Goal: Task Accomplishment & Management: Use online tool/utility

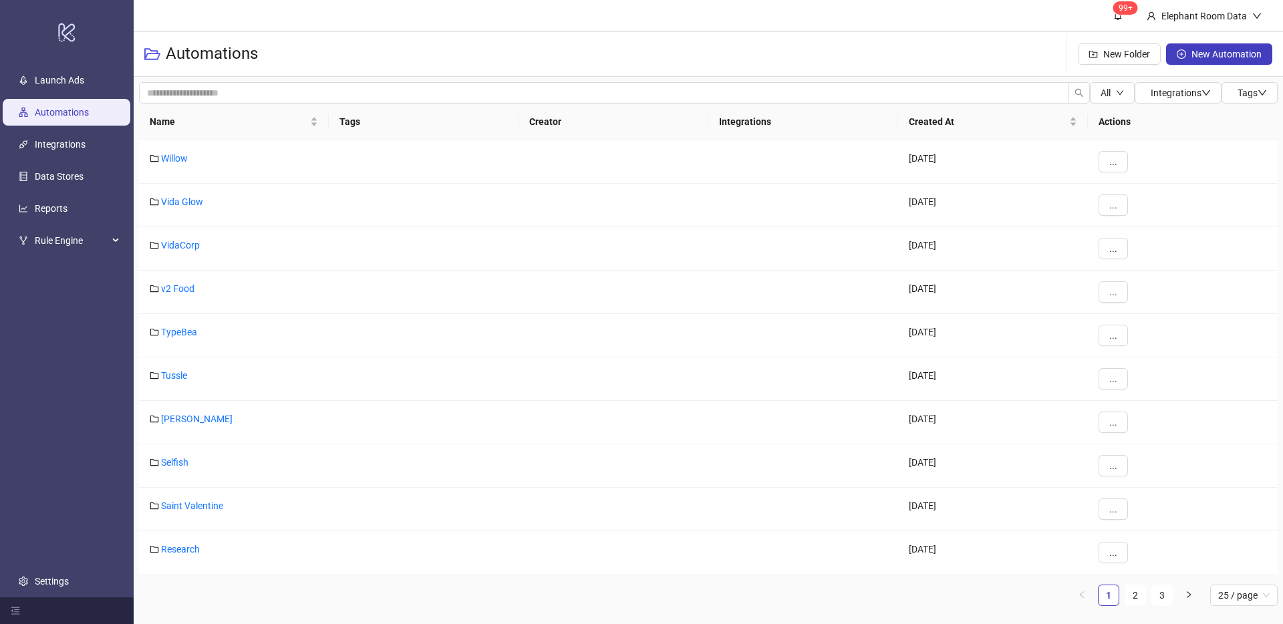
drag, startPoint x: 597, startPoint y: 52, endPoint x: 526, endPoint y: 240, distance: 200.7
click at [596, 52] on div "Automations New Folder New Automation" at bounding box center [708, 54] width 1149 height 45
click at [180, 245] on link "[PERSON_NAME]" at bounding box center [196, 244] width 71 height 11
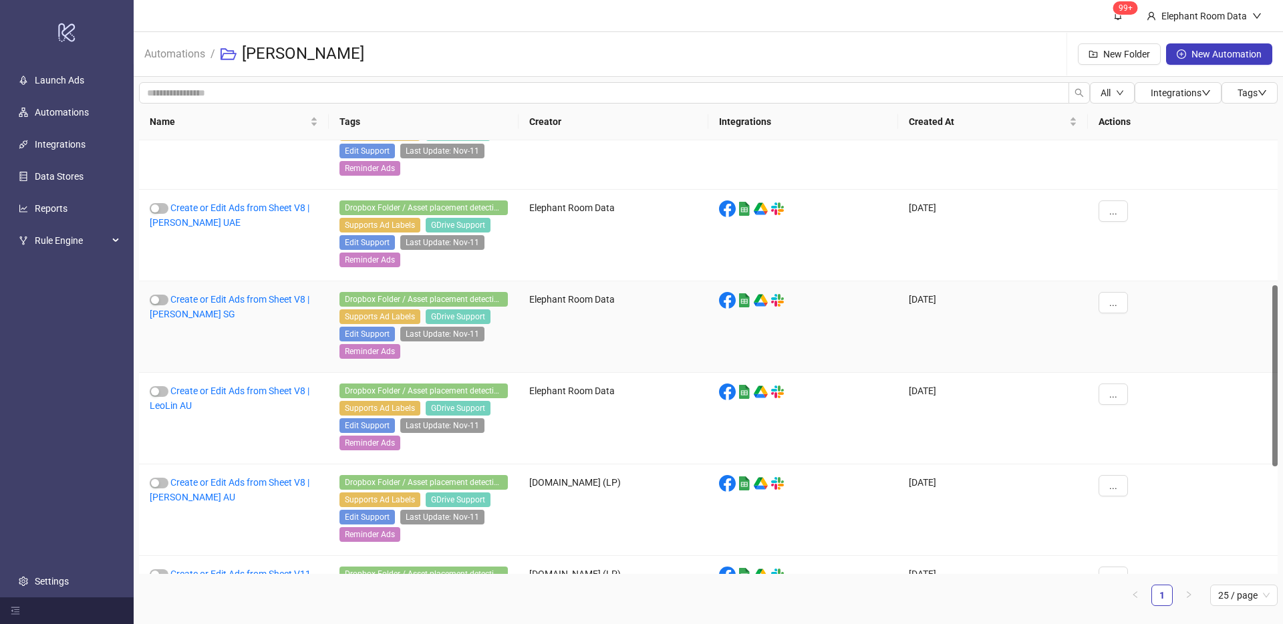
scroll to position [603, 0]
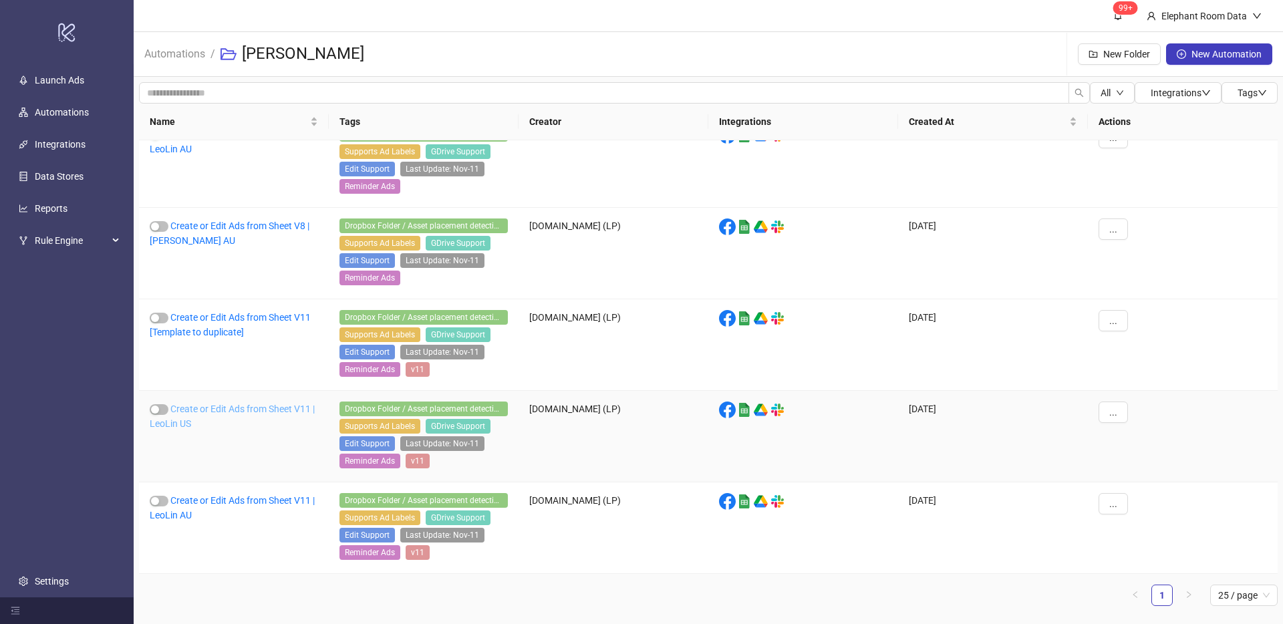
click at [267, 410] on link "Create or Edit Ads from Sheet V11 | LeoLin US" at bounding box center [232, 416] width 165 height 25
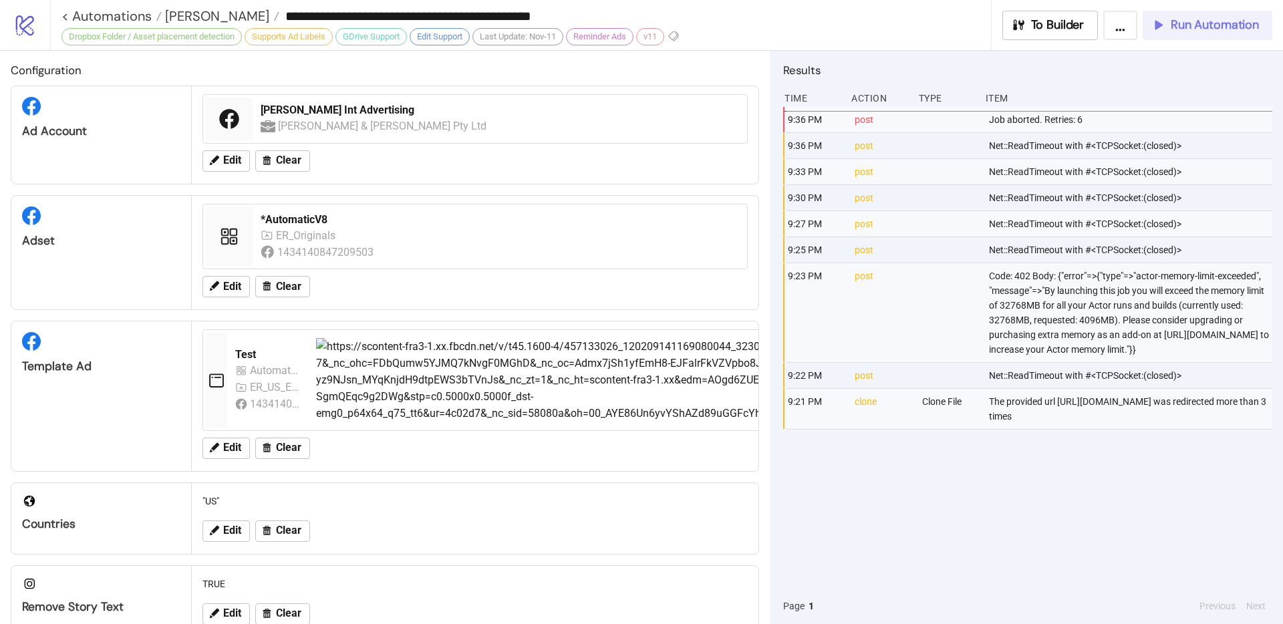
click at [1198, 27] on span "Run Automation" at bounding box center [1215, 24] width 88 height 15
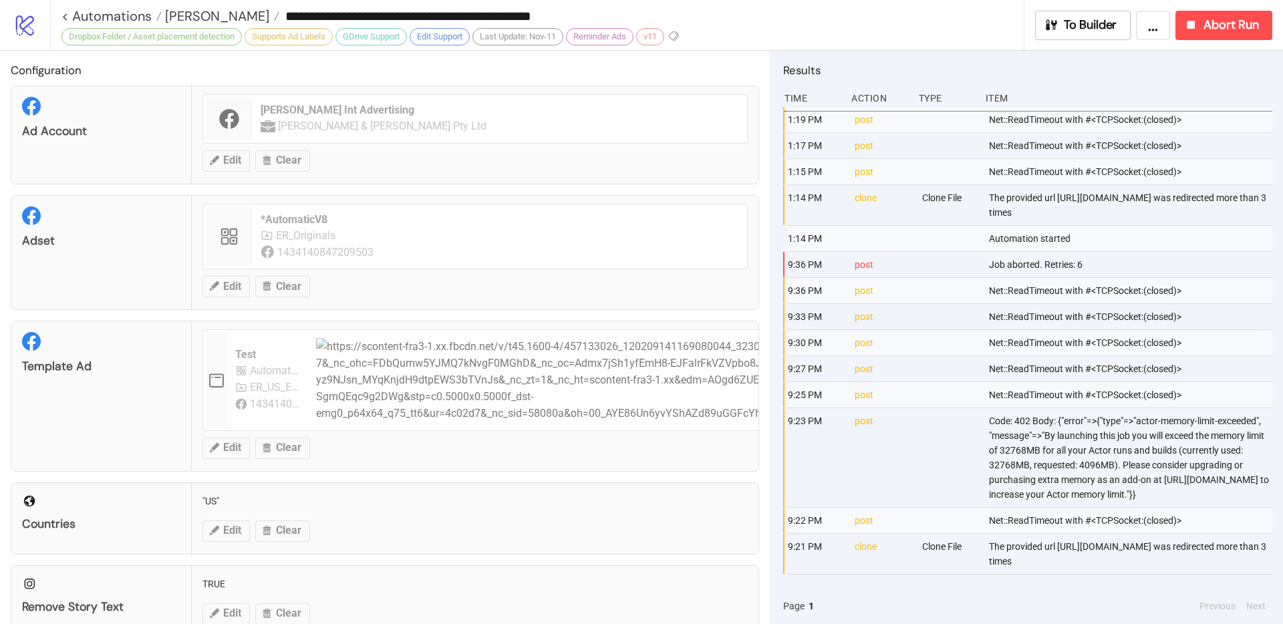
click at [939, 164] on div at bounding box center [949, 171] width 57 height 25
